Goal: Information Seeking & Learning: Check status

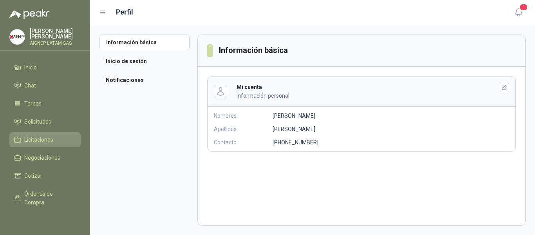
scroll to position [58, 0]
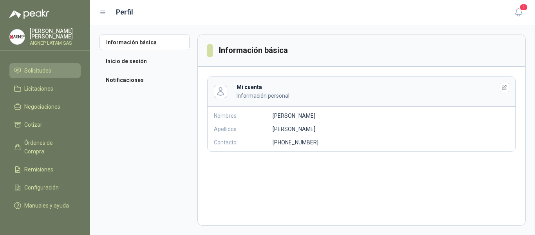
click at [50, 66] on span "Solicitudes" at bounding box center [37, 70] width 27 height 9
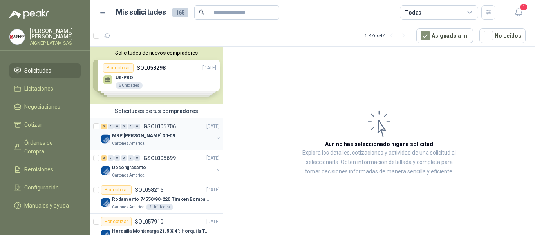
click at [146, 138] on p "MRP [PERSON_NAME] 30-09" at bounding box center [143, 135] width 63 height 7
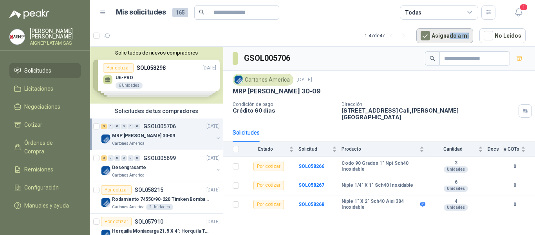
click at [450, 40] on article "1 - 47 de 47 Asignado a mi No Leídos" at bounding box center [312, 35] width 445 height 21
click at [450, 40] on button "Asignado a mi" at bounding box center [445, 35] width 57 height 15
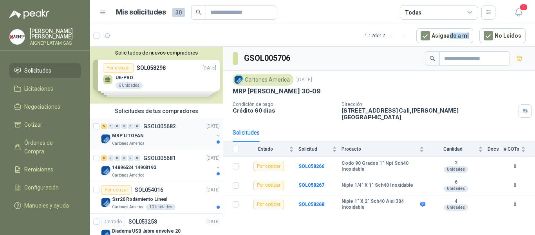
click at [176, 138] on div "MRP LITOFAN" at bounding box center [163, 135] width 102 height 9
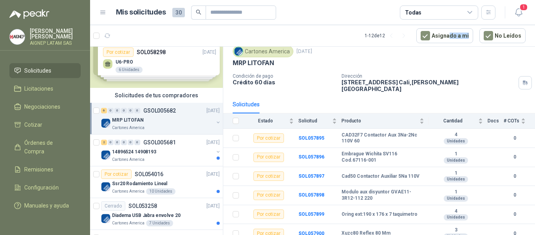
scroll to position [63, 0]
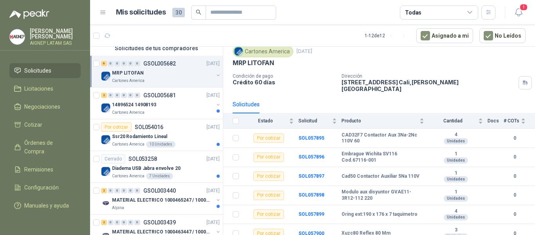
click at [509, 95] on div "Solicitudes" at bounding box center [379, 104] width 293 height 18
click at [176, 106] on div "14896524 14908193" at bounding box center [163, 104] width 102 height 9
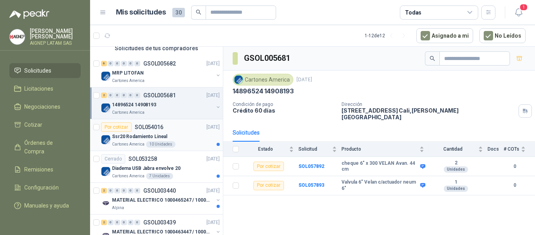
click at [175, 138] on div "Ssr20 Rodamiento Lineal" at bounding box center [166, 136] width 108 height 9
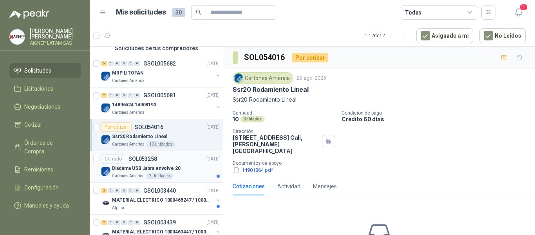
click at [187, 162] on div "Cerrado SOL053258 [DATE]" at bounding box center [160, 158] width 119 height 9
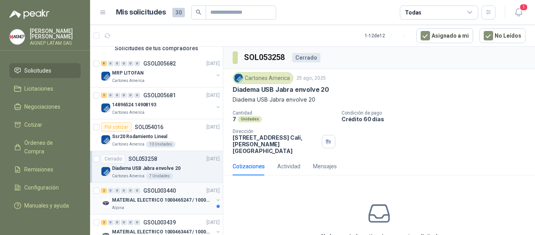
click at [174, 204] on div "MATERIAL ELECTRICO 1000465247 / 1000466995" at bounding box center [163, 199] width 102 height 9
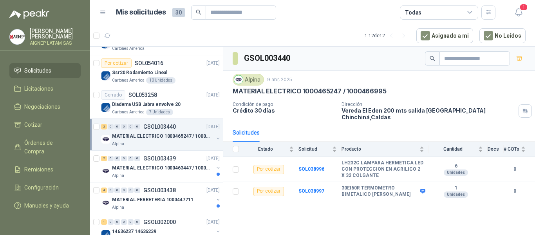
scroll to position [141, 0]
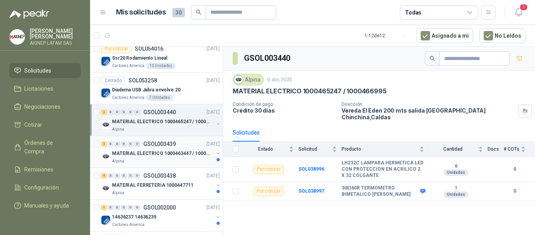
click at [180, 158] on div "MATERIAL ELECTRICO 1000463447 / 1000465800" at bounding box center [163, 153] width 102 height 9
